Goal: Transaction & Acquisition: Purchase product/service

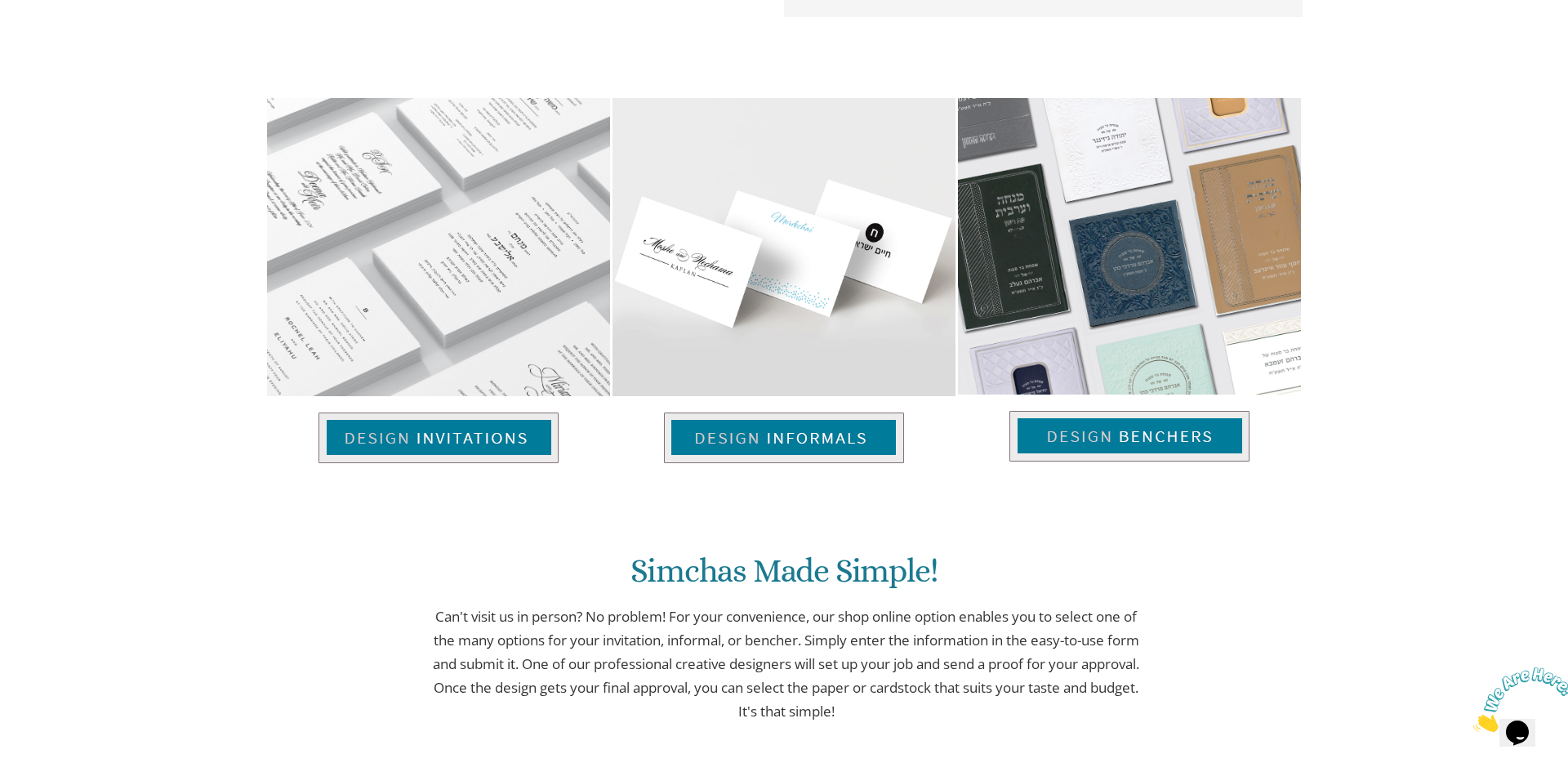
scroll to position [1067, 0]
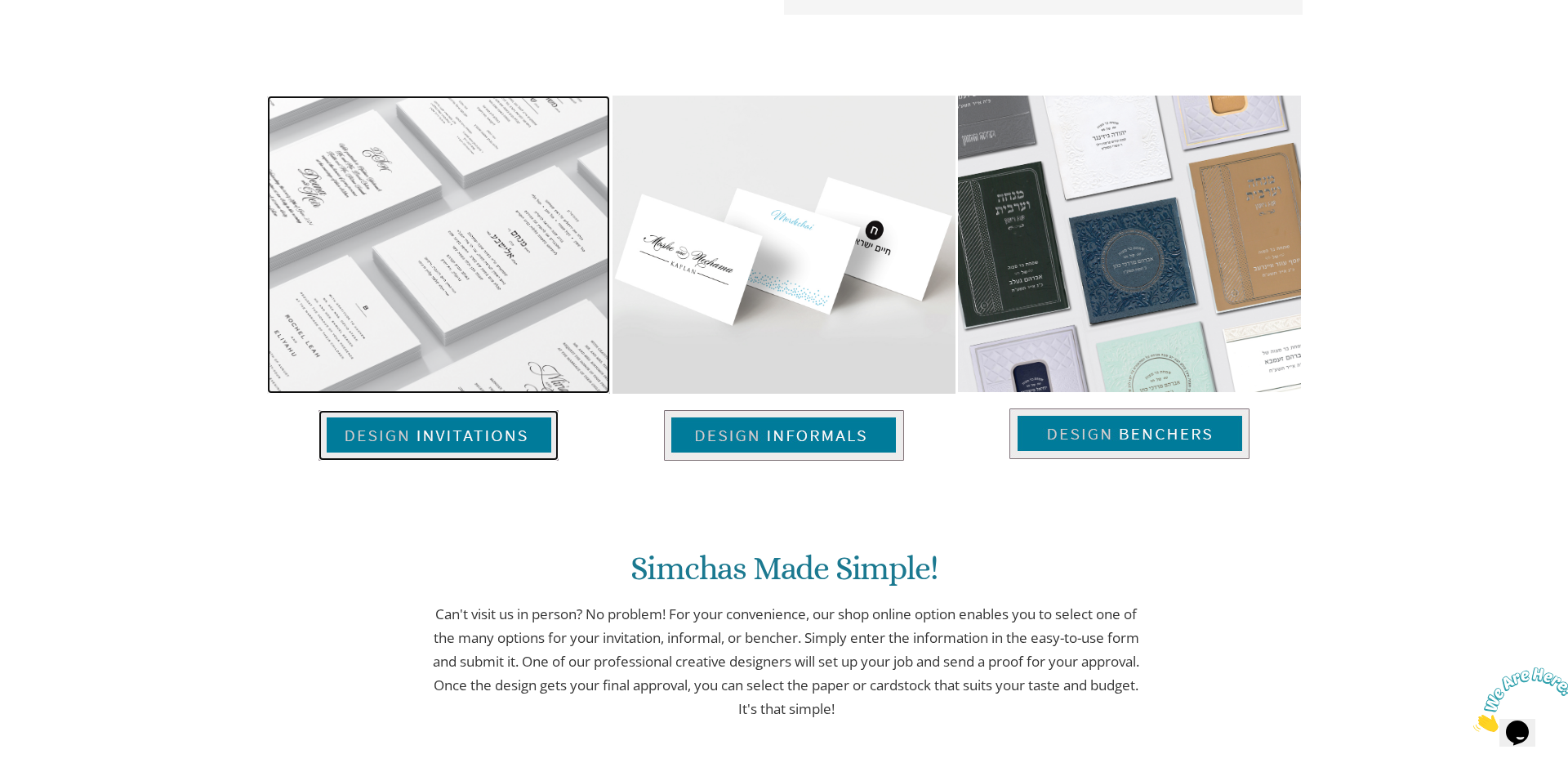
click at [462, 442] on img at bounding box center [438, 434] width 240 height 50
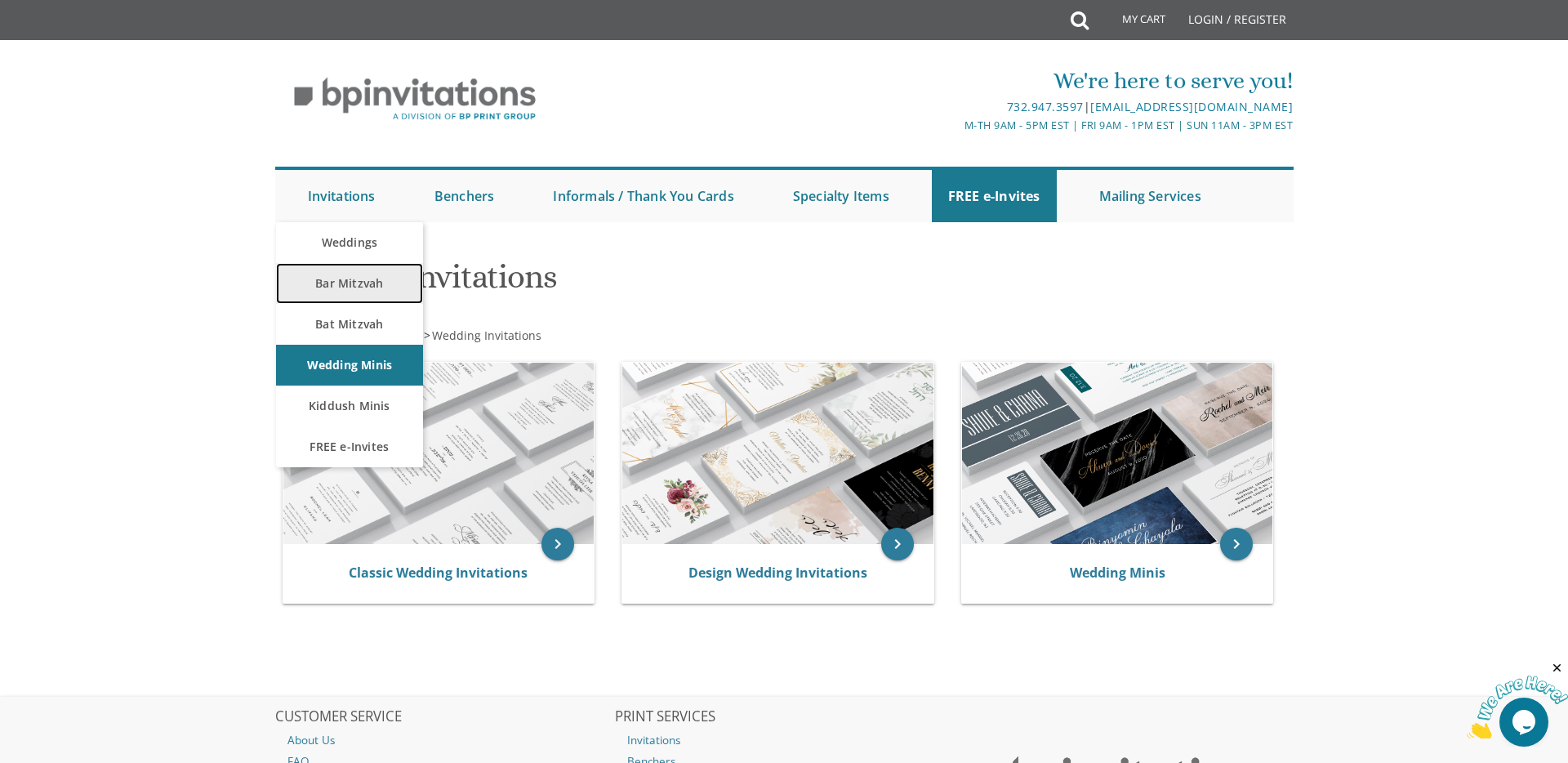
click at [353, 277] on link "Bar Mitzvah" at bounding box center [349, 283] width 147 height 41
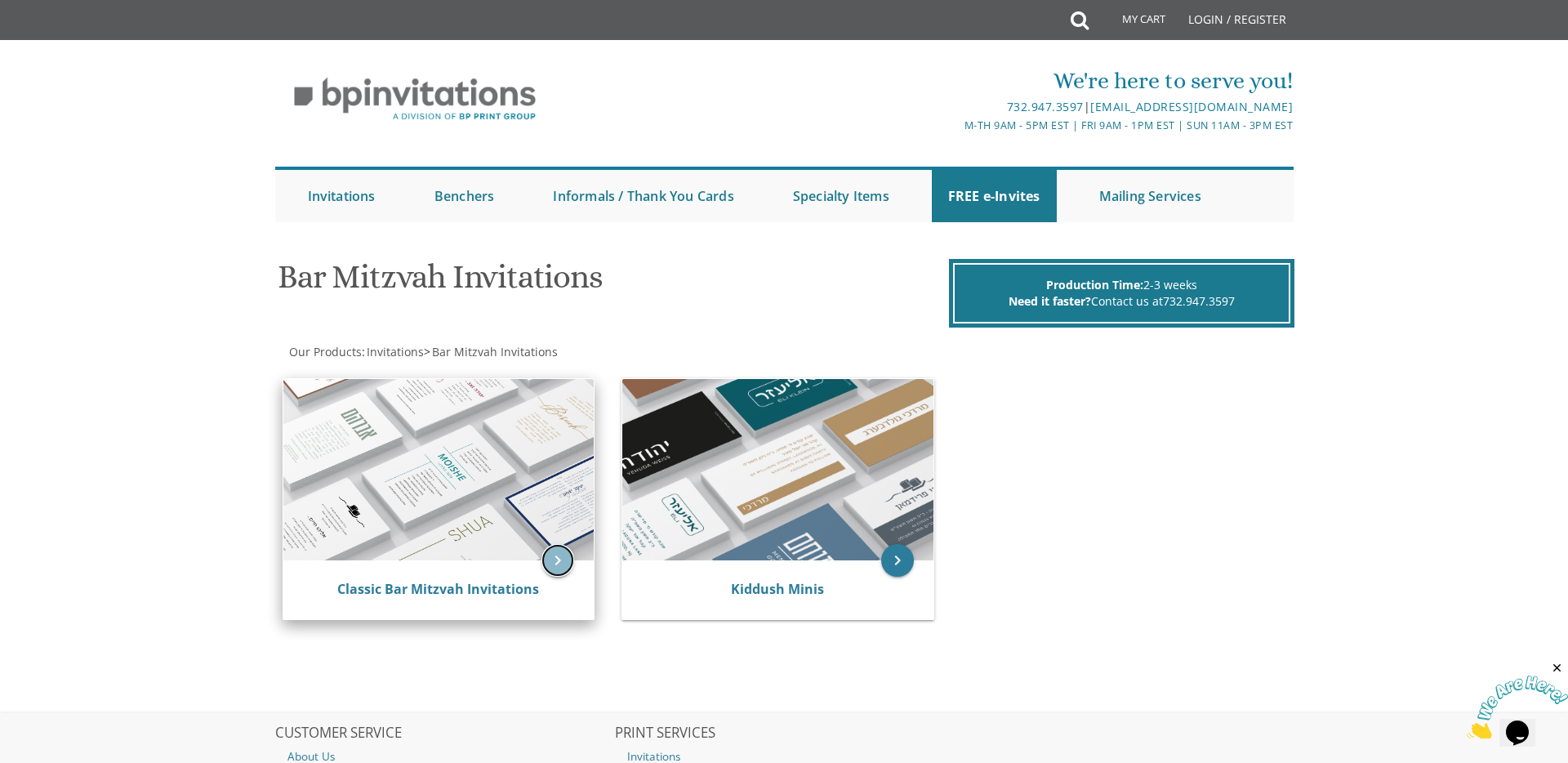
click at [545, 569] on icon "keyboard_arrow_right" at bounding box center [558, 560] width 33 height 33
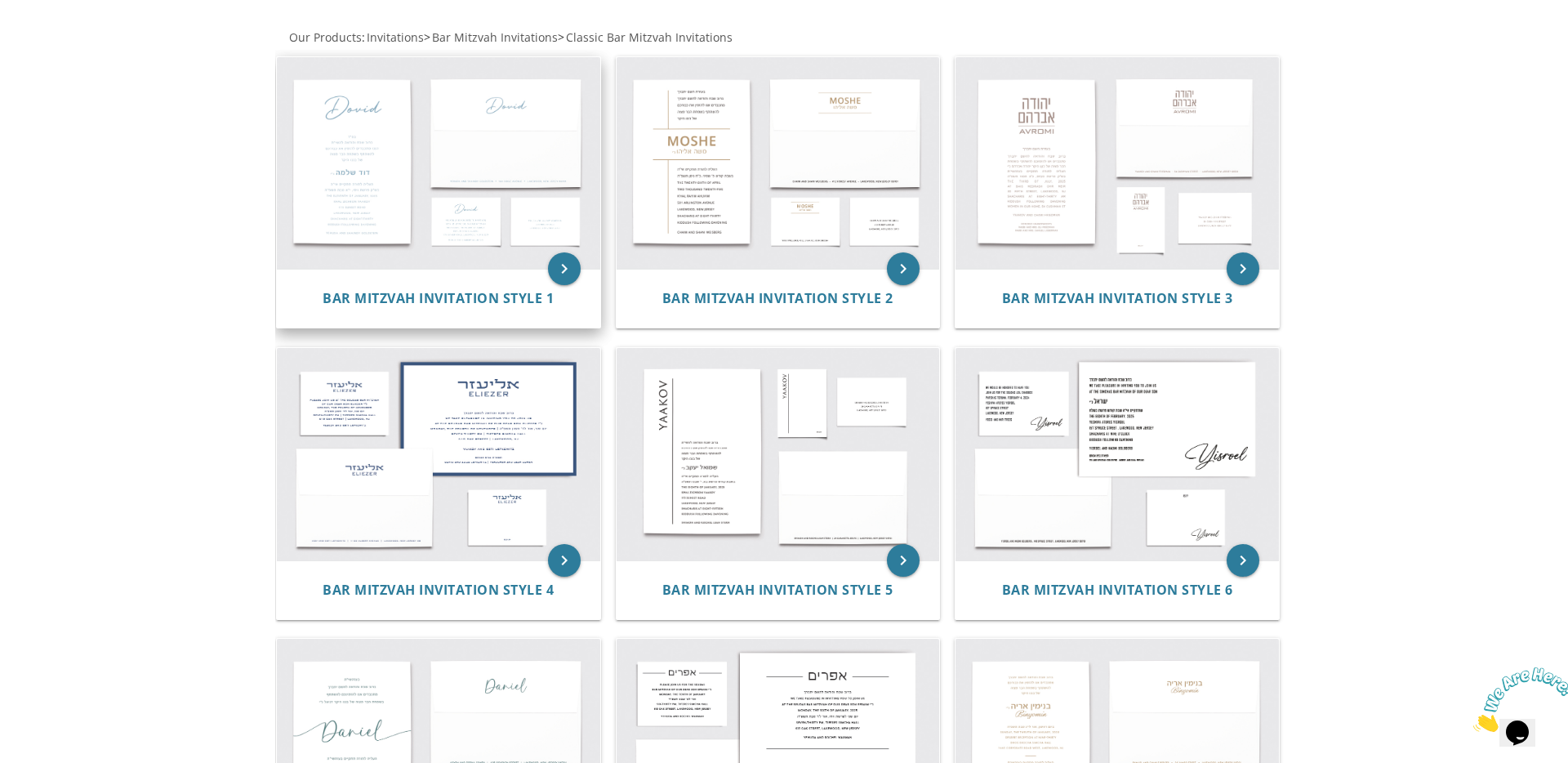
scroll to position [310, 0]
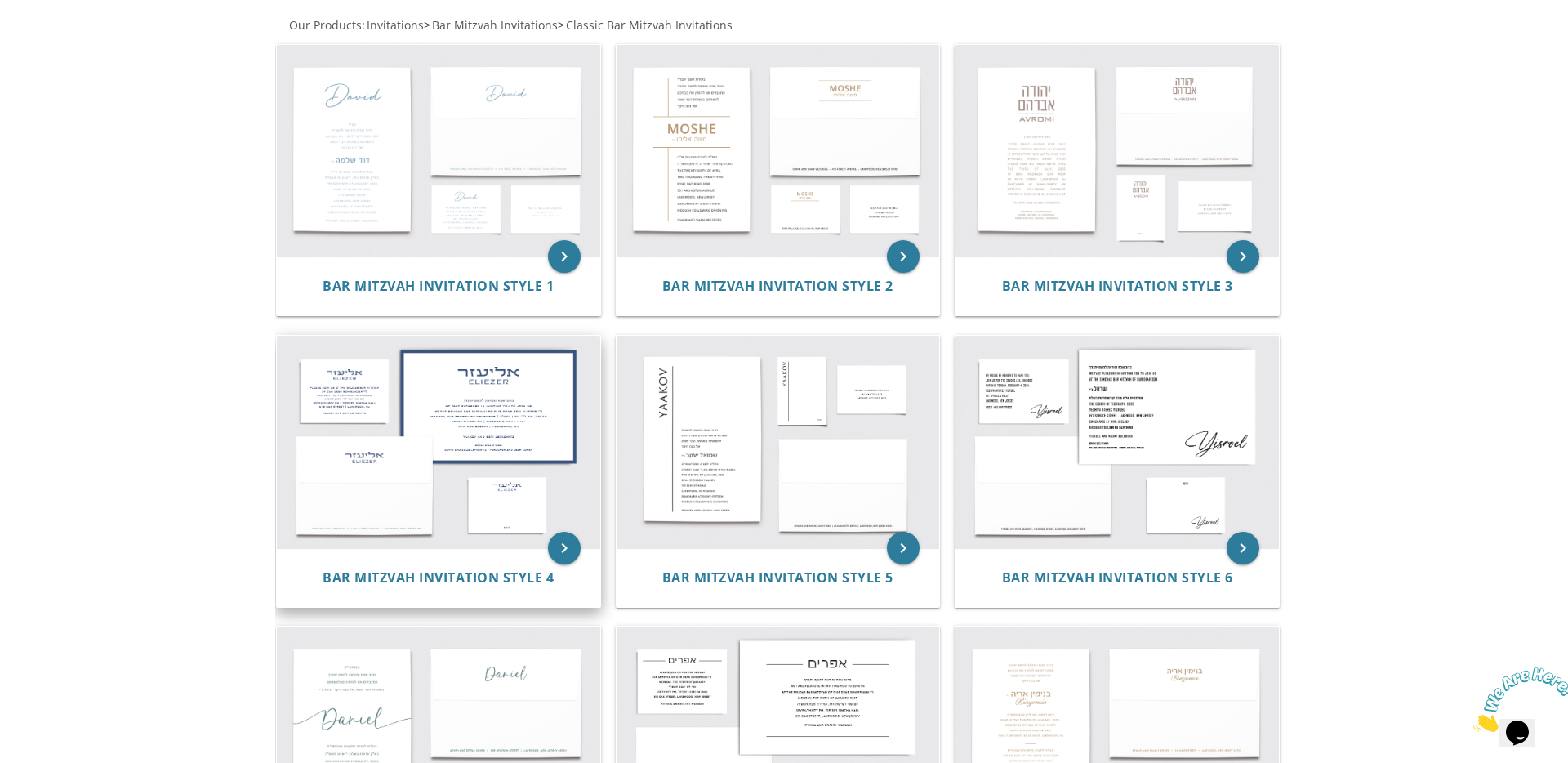
click at [518, 466] on img at bounding box center [438, 442] width 323 height 213
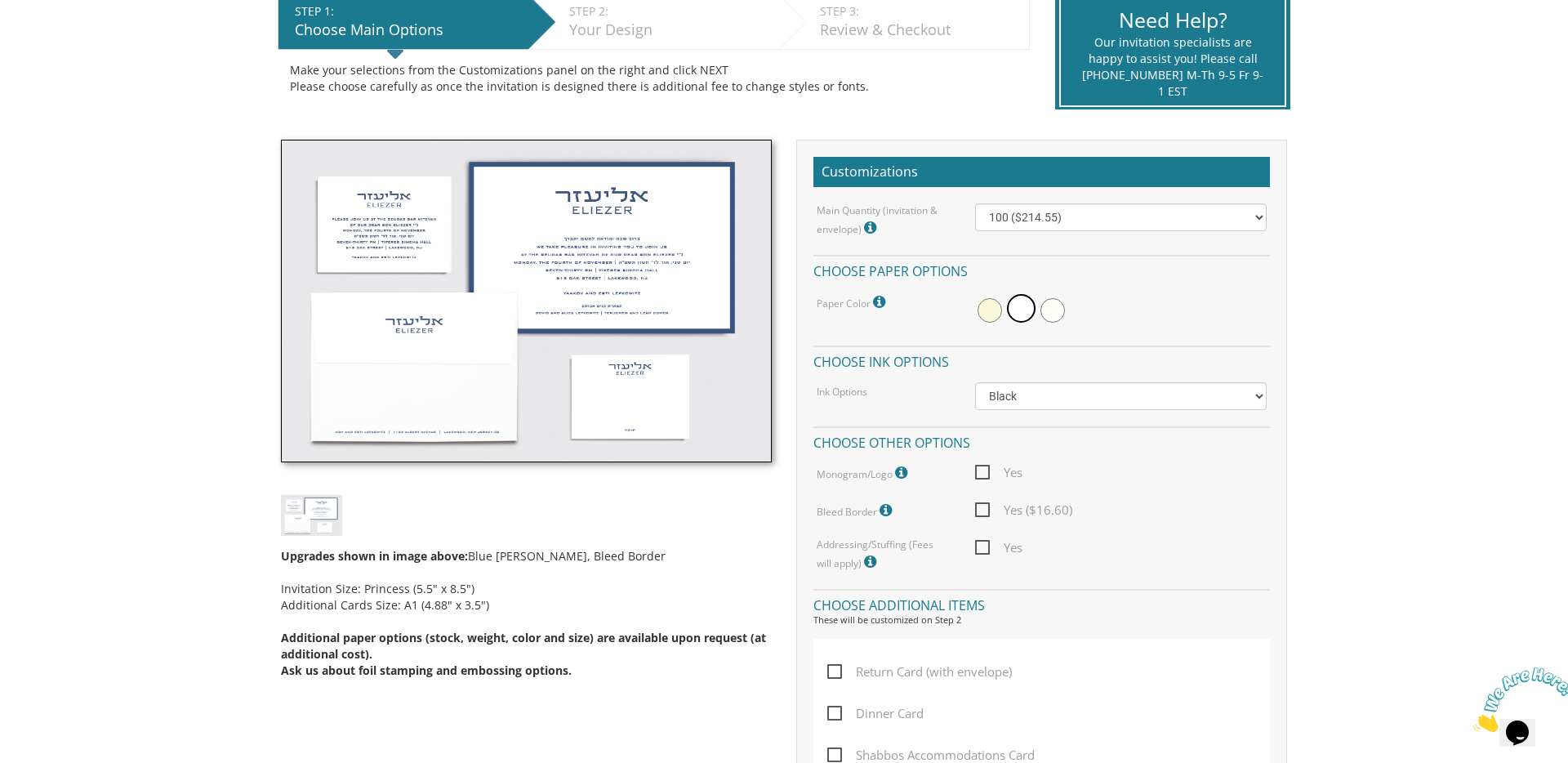
scroll to position [353, 0]
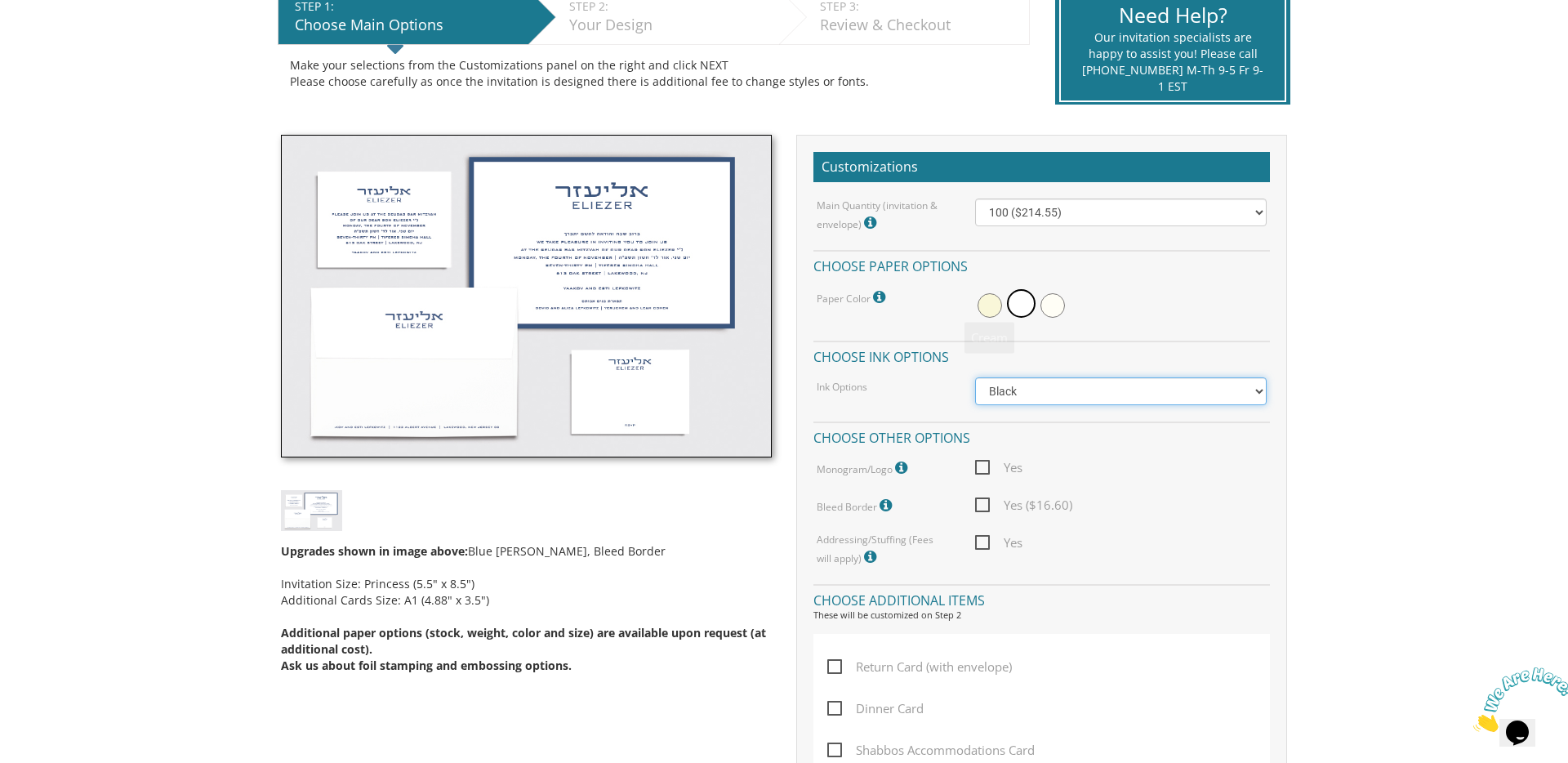
click at [1066, 401] on select "Black Colored Ink ($65.00) Black + One Color ($100.00) Two Colors ($137.95)" at bounding box center [1121, 391] width 292 height 27
